Goal: Transaction & Acquisition: Purchase product/service

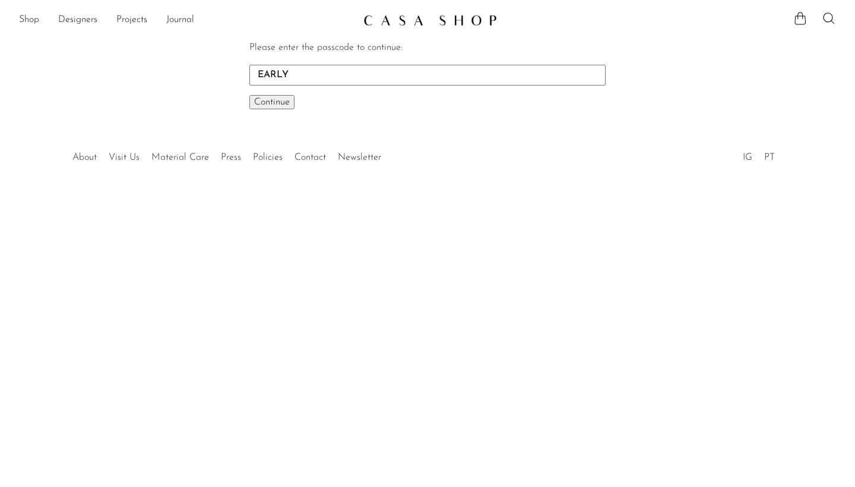
type input "EARLY"
click at [271, 104] on span "Continue" at bounding box center [272, 102] width 36 height 10
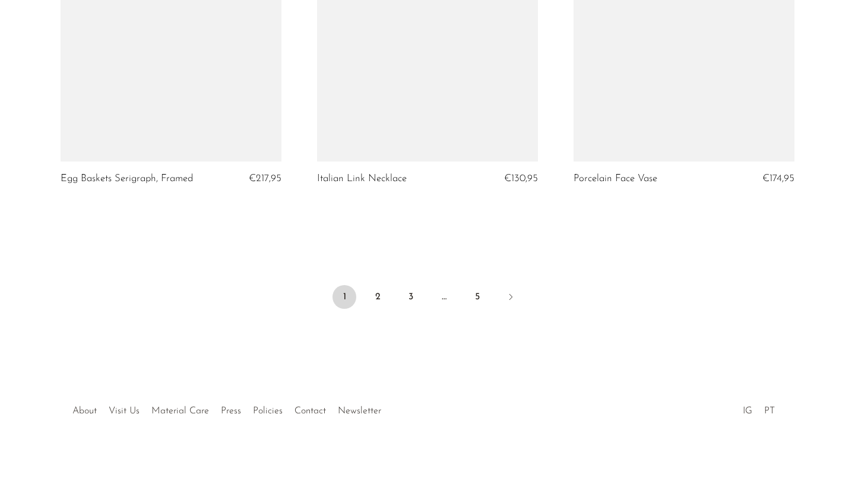
scroll to position [4257, 0]
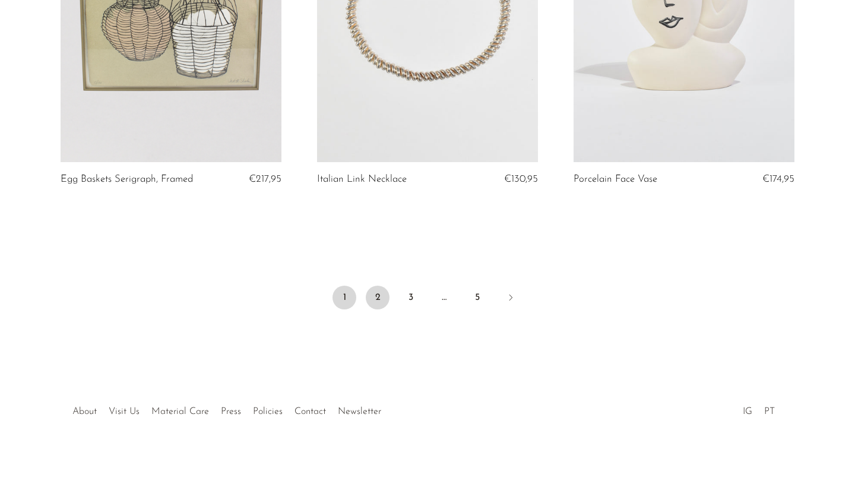
click at [377, 292] on link "2" at bounding box center [378, 298] width 24 height 24
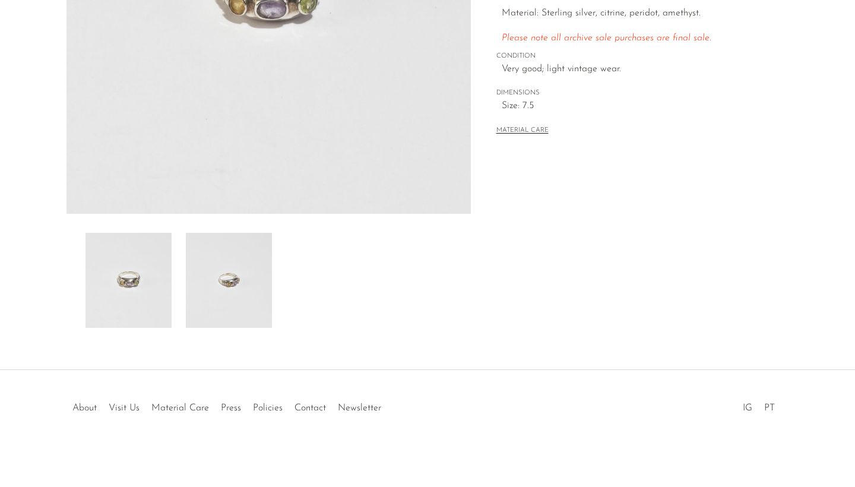
scroll to position [192, 0]
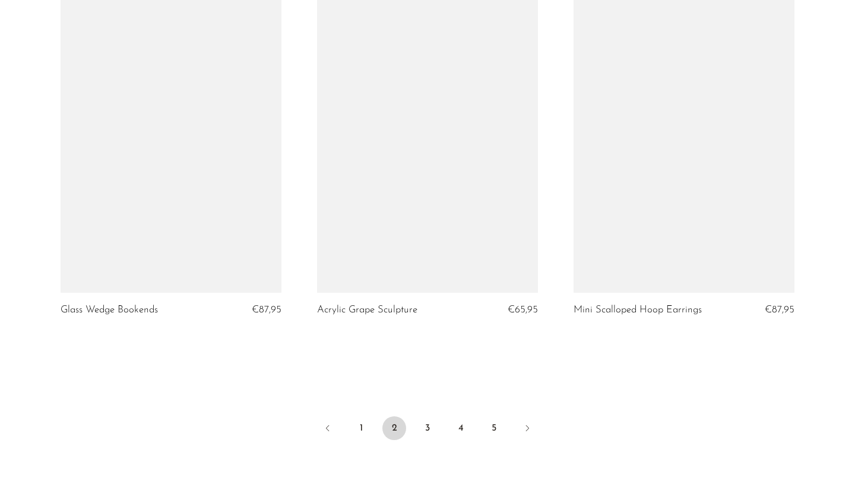
scroll to position [4130, 0]
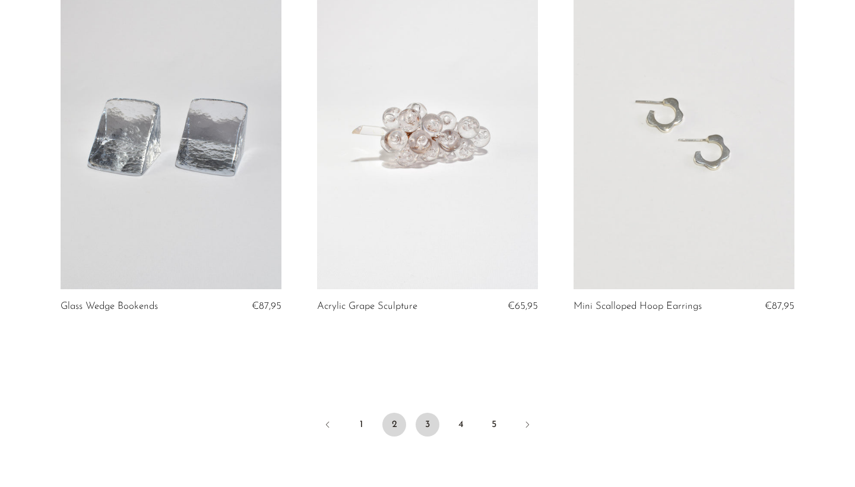
click at [420, 420] on link "3" at bounding box center [428, 425] width 24 height 24
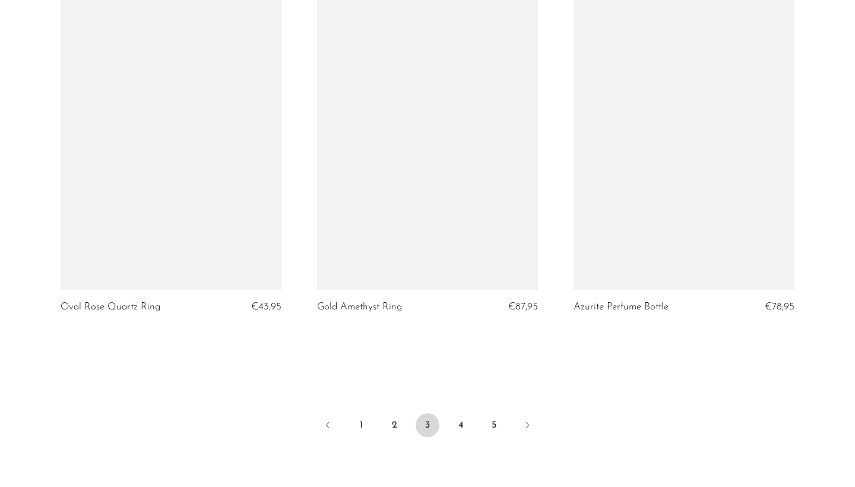
scroll to position [4138, 0]
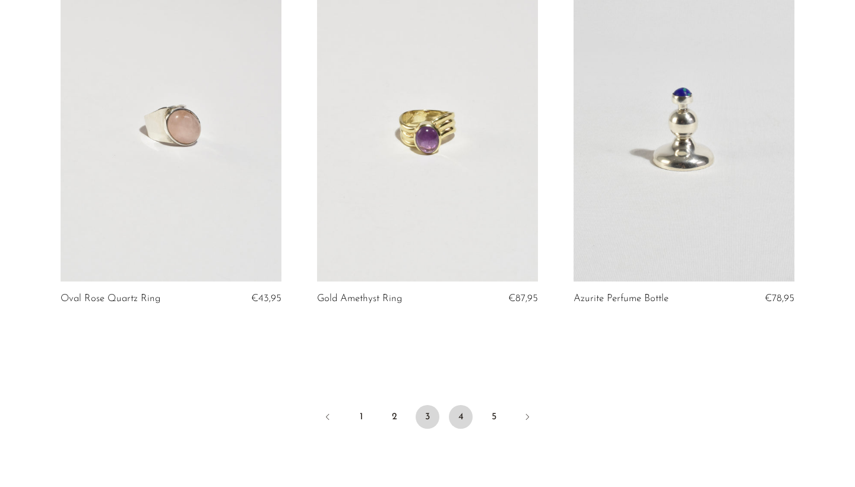
click at [460, 429] on link "4" at bounding box center [461, 417] width 24 height 24
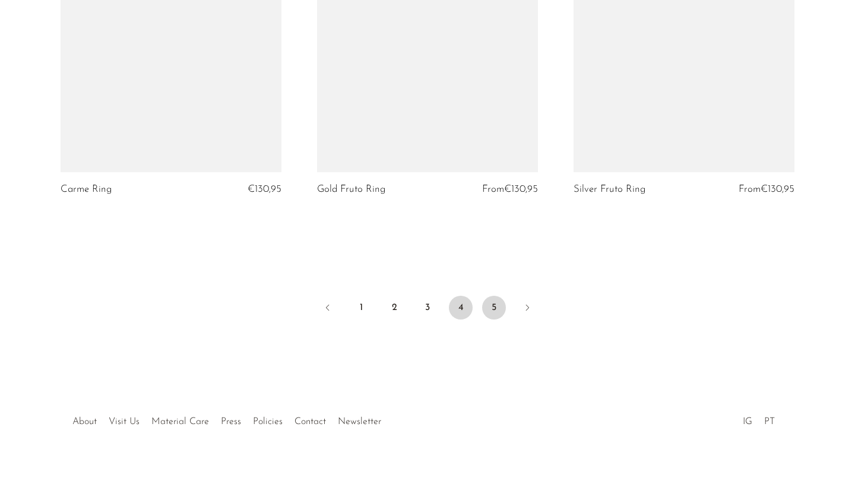
scroll to position [4247, 0]
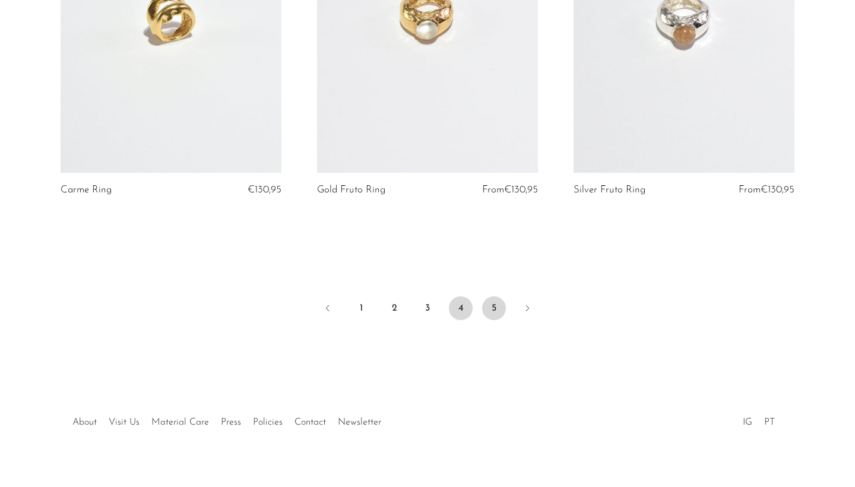
click at [499, 296] on link "5" at bounding box center [494, 308] width 24 height 24
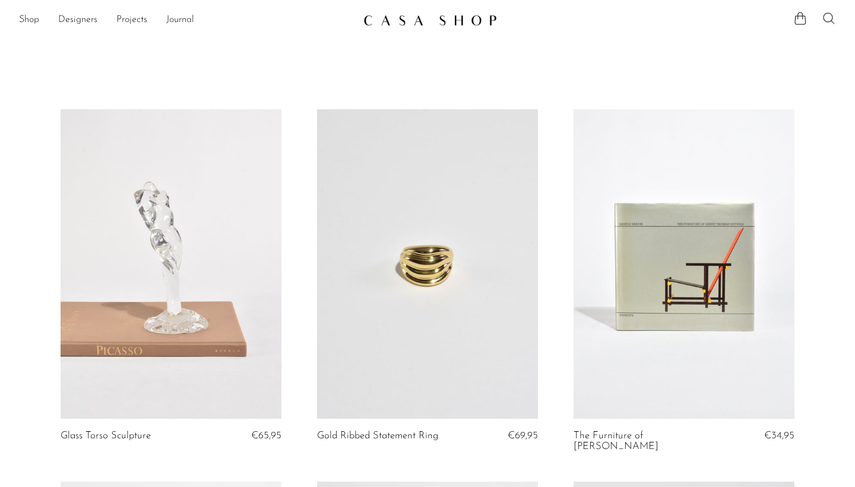
click at [825, 20] on icon at bounding box center [829, 18] width 14 height 14
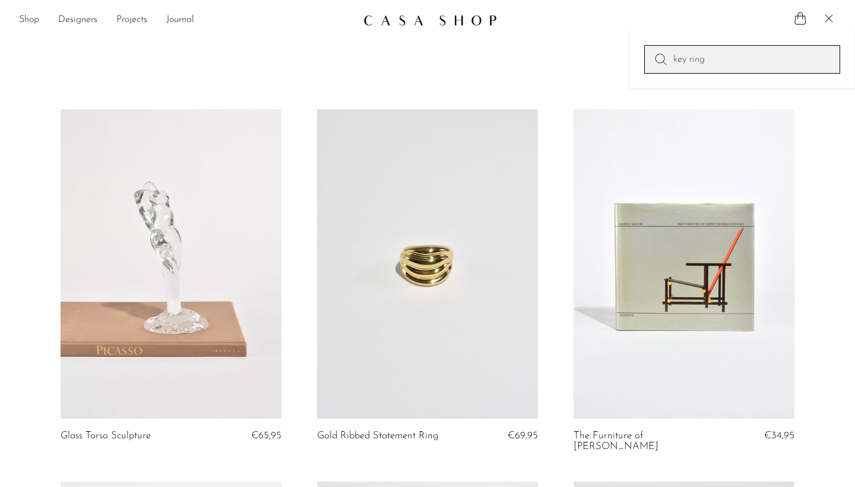
type input "key ring"
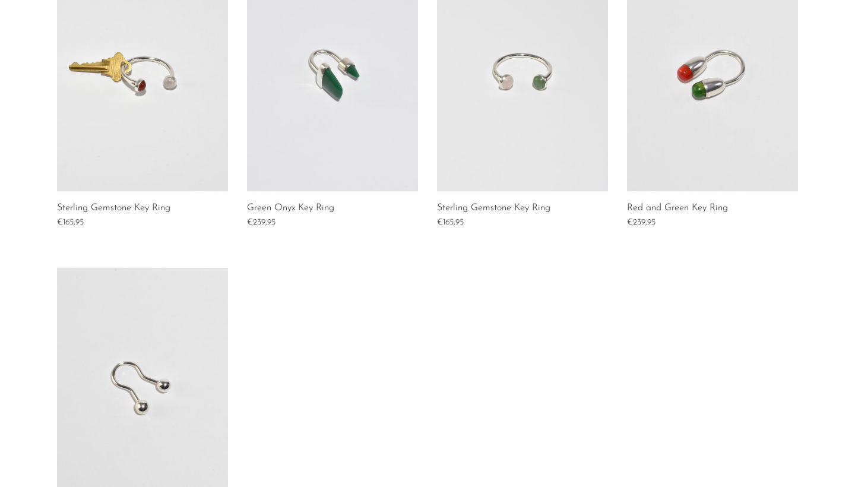
scroll to position [273, 0]
